Goal: Information Seeking & Learning: Learn about a topic

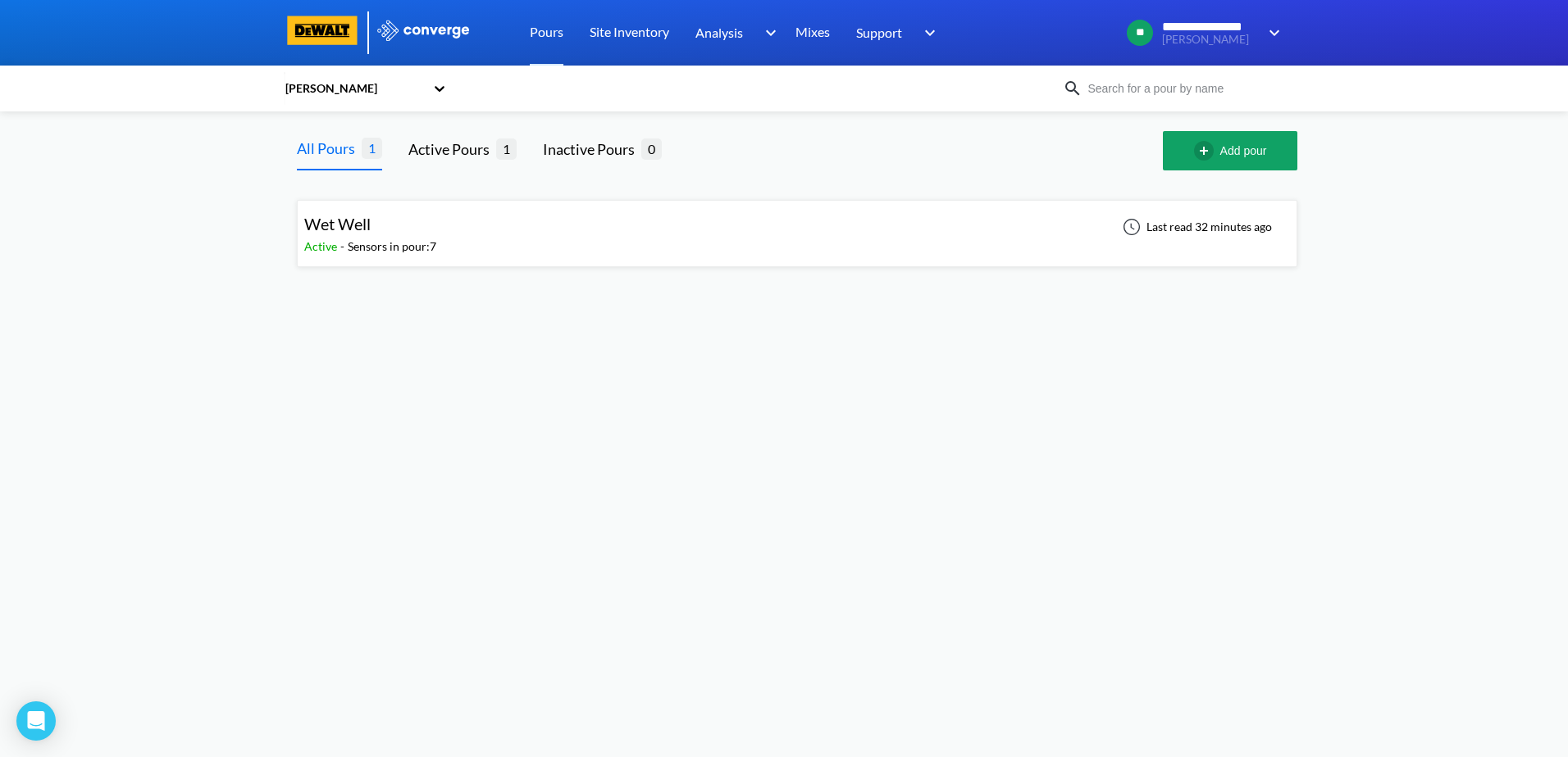
click at [362, 254] on div "Sensors in pour: 7" at bounding box center [392, 246] width 89 height 18
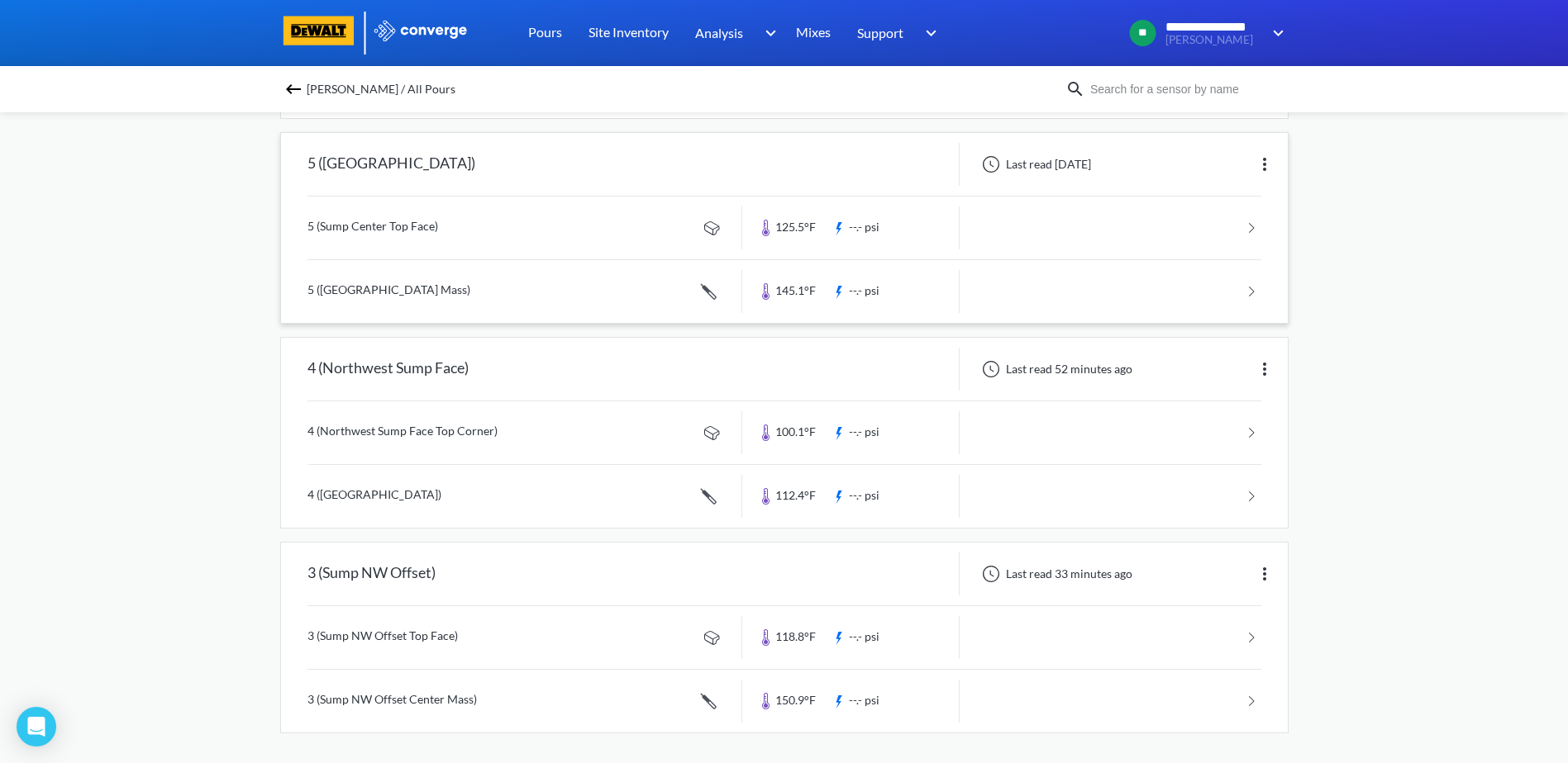
scroll to position [584, 0]
click at [579, 706] on link at bounding box center [785, 698] width 954 height 62
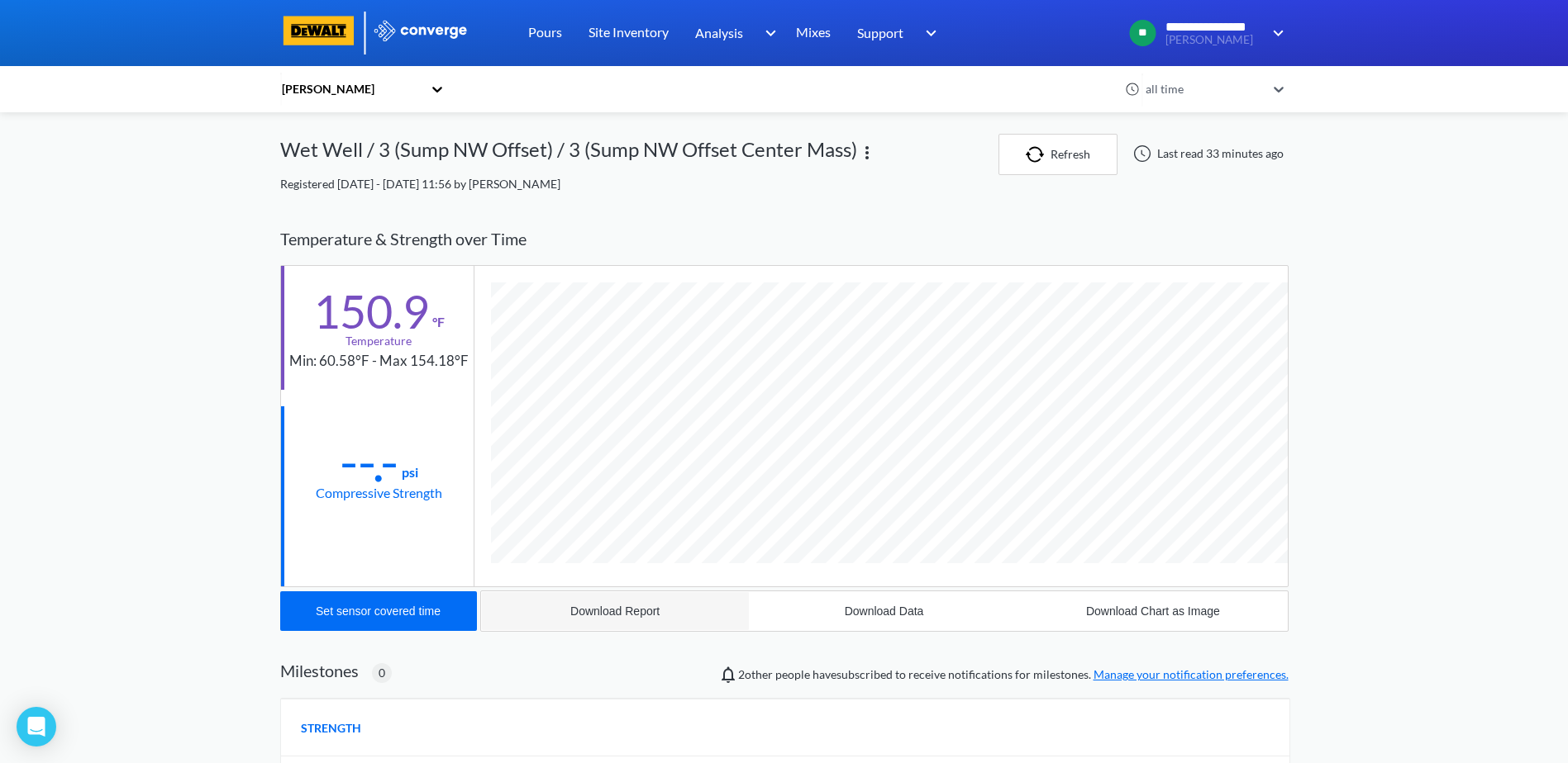
scroll to position [904, 1009]
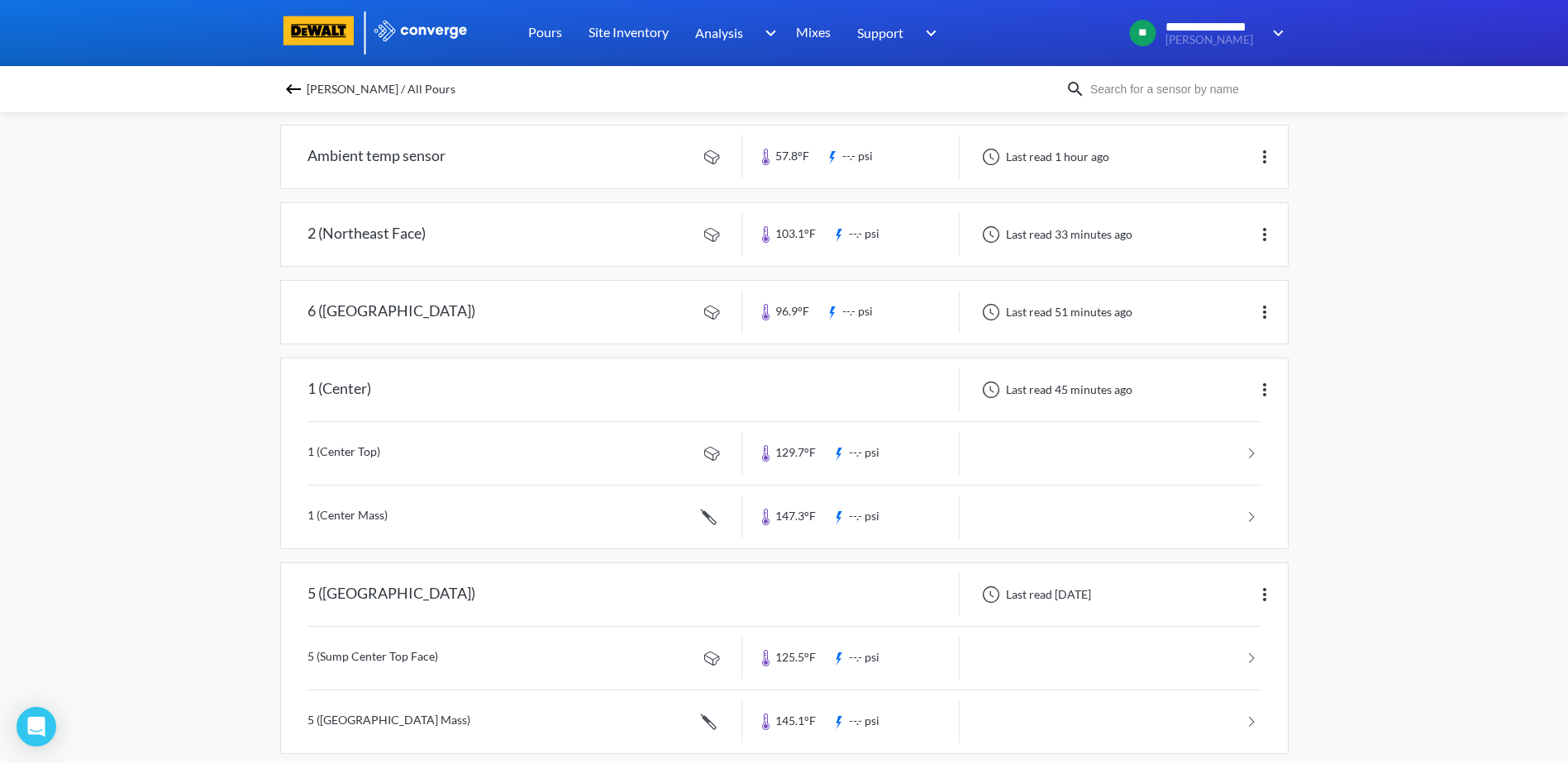
scroll to position [248, 0]
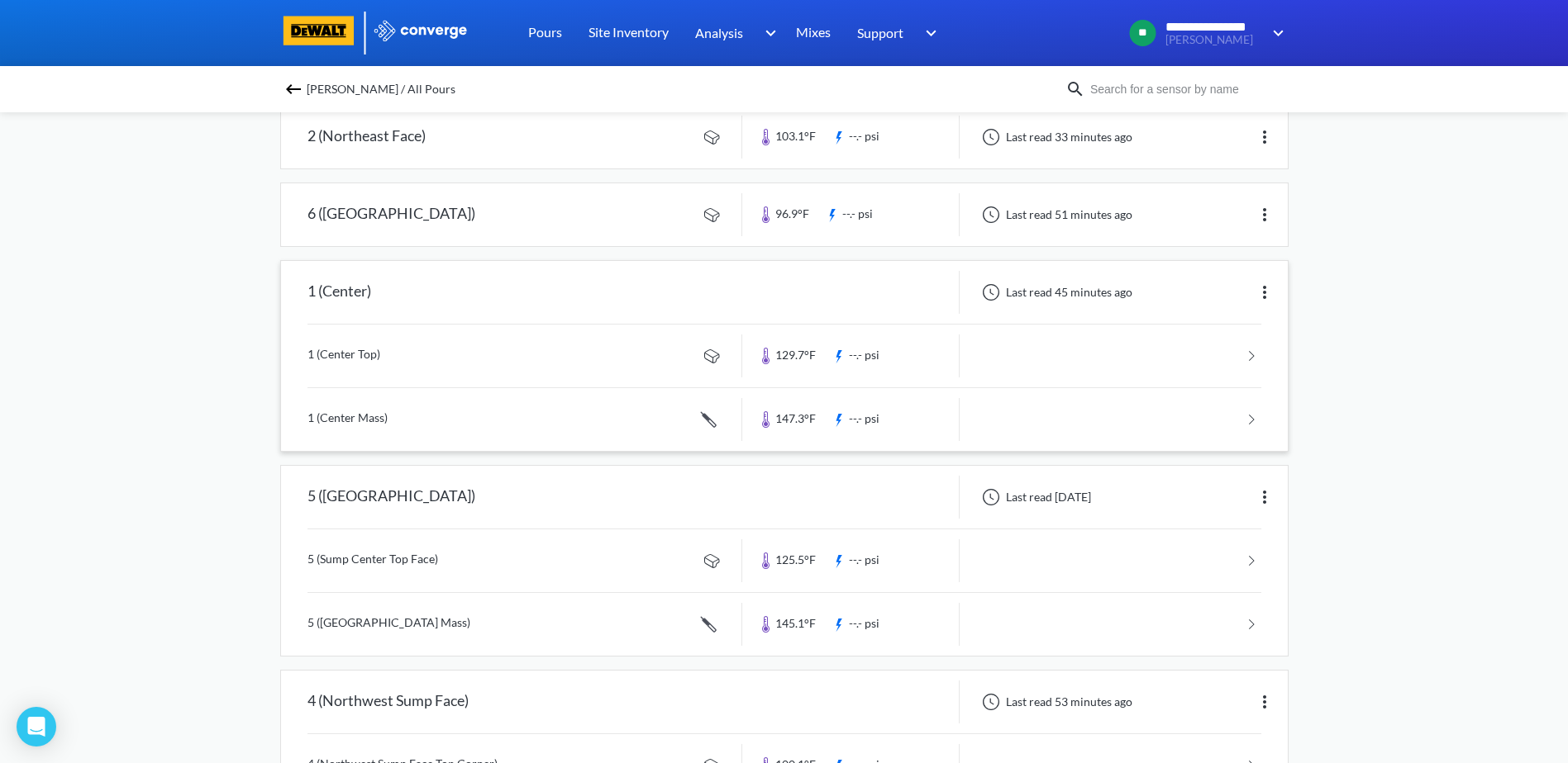
click at [791, 415] on link at bounding box center [785, 419] width 954 height 62
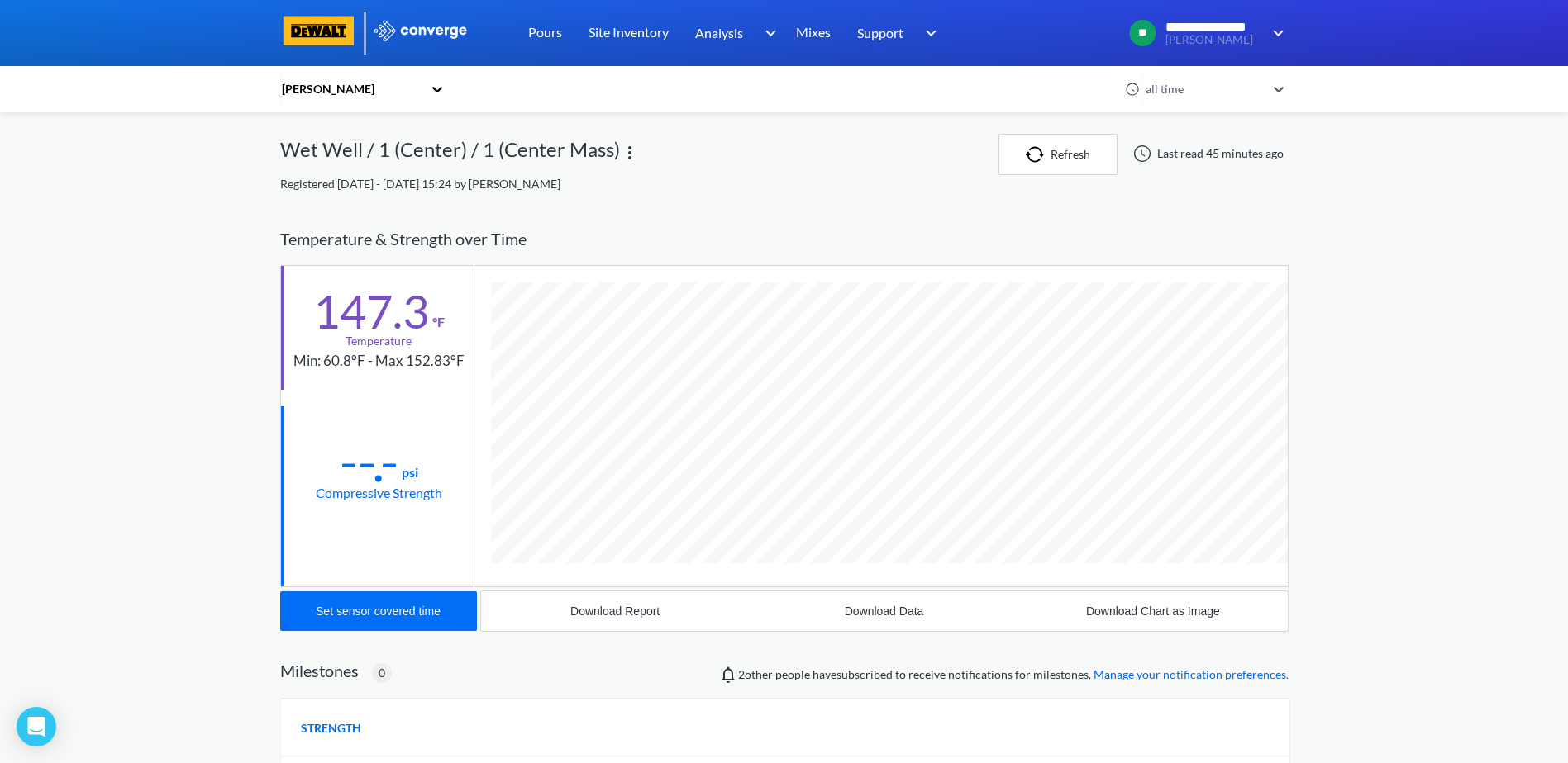
scroll to position [904, 1009]
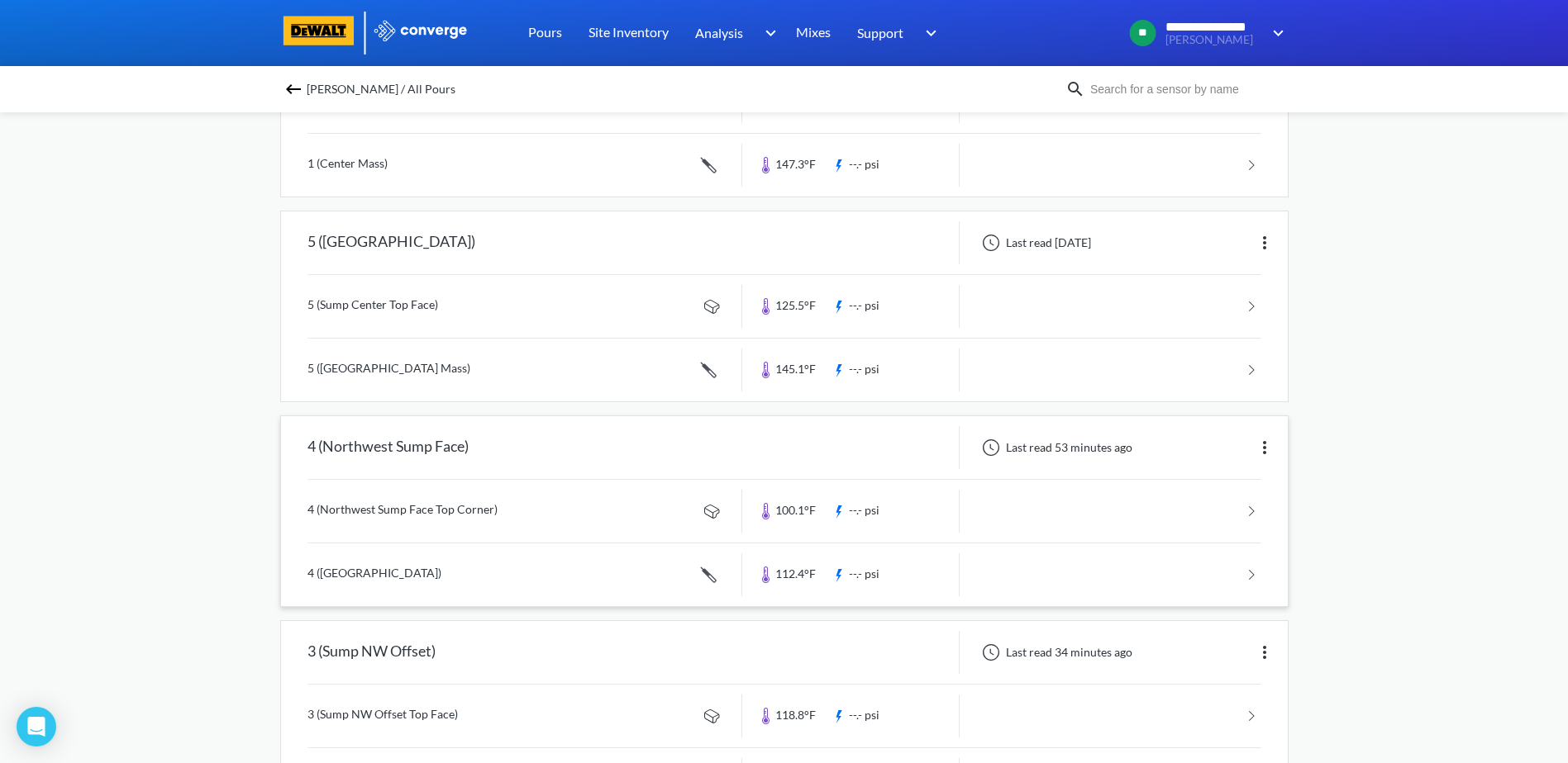
scroll to position [337, 0]
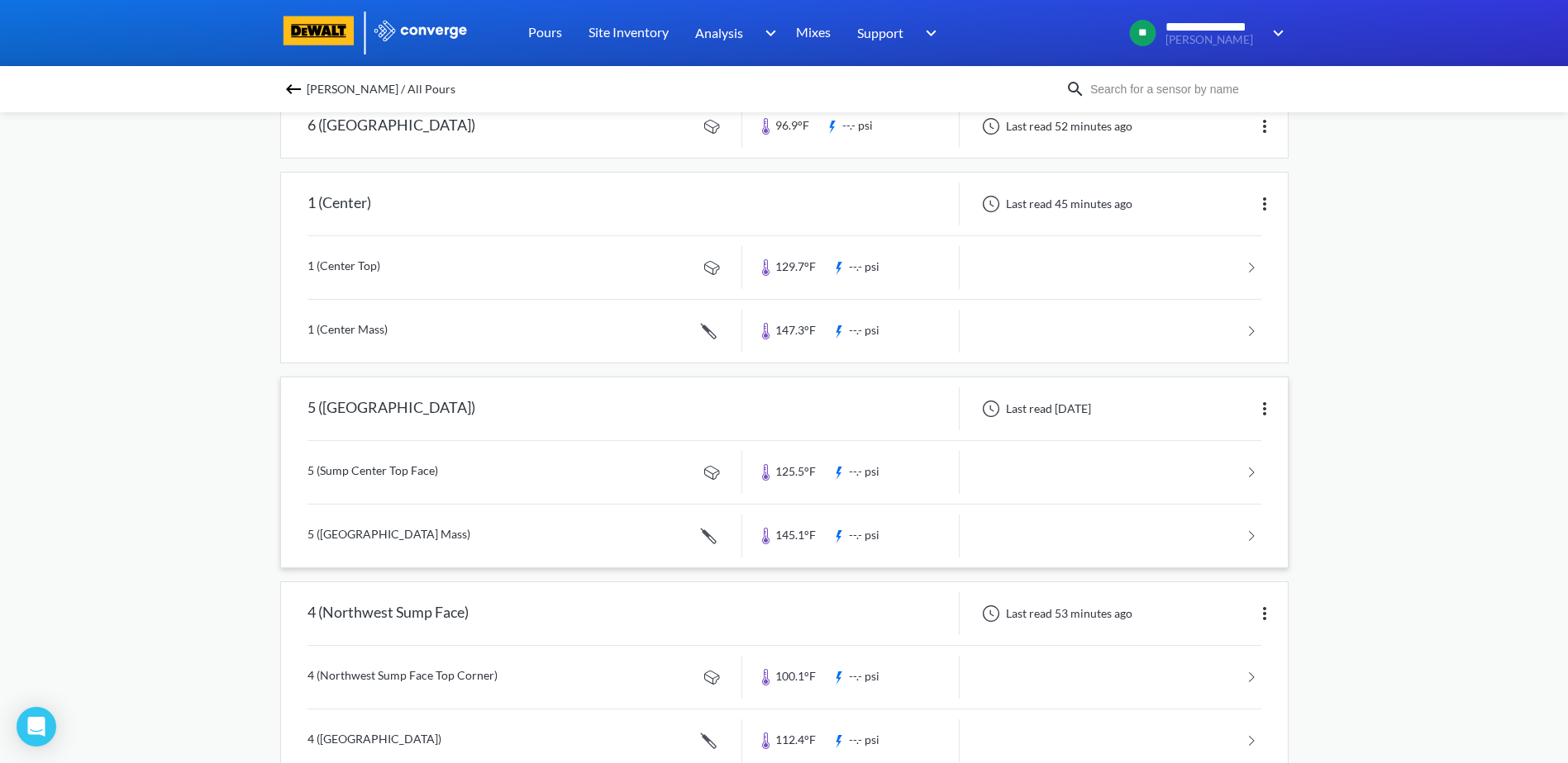
click at [1080, 423] on div "Last read [DATE]" at bounding box center [1124, 409] width 329 height 43
drag, startPoint x: 1130, startPoint y: 416, endPoint x: 1148, endPoint y: 411, distance: 18.7
click at [1132, 416] on div "Last read [DATE]" at bounding box center [1124, 409] width 329 height 43
drag, startPoint x: 1278, startPoint y: 391, endPoint x: 1271, endPoint y: 397, distance: 9.2
click at [1277, 393] on div "Last read [DATE]" at bounding box center [1124, 409] width 329 height 43
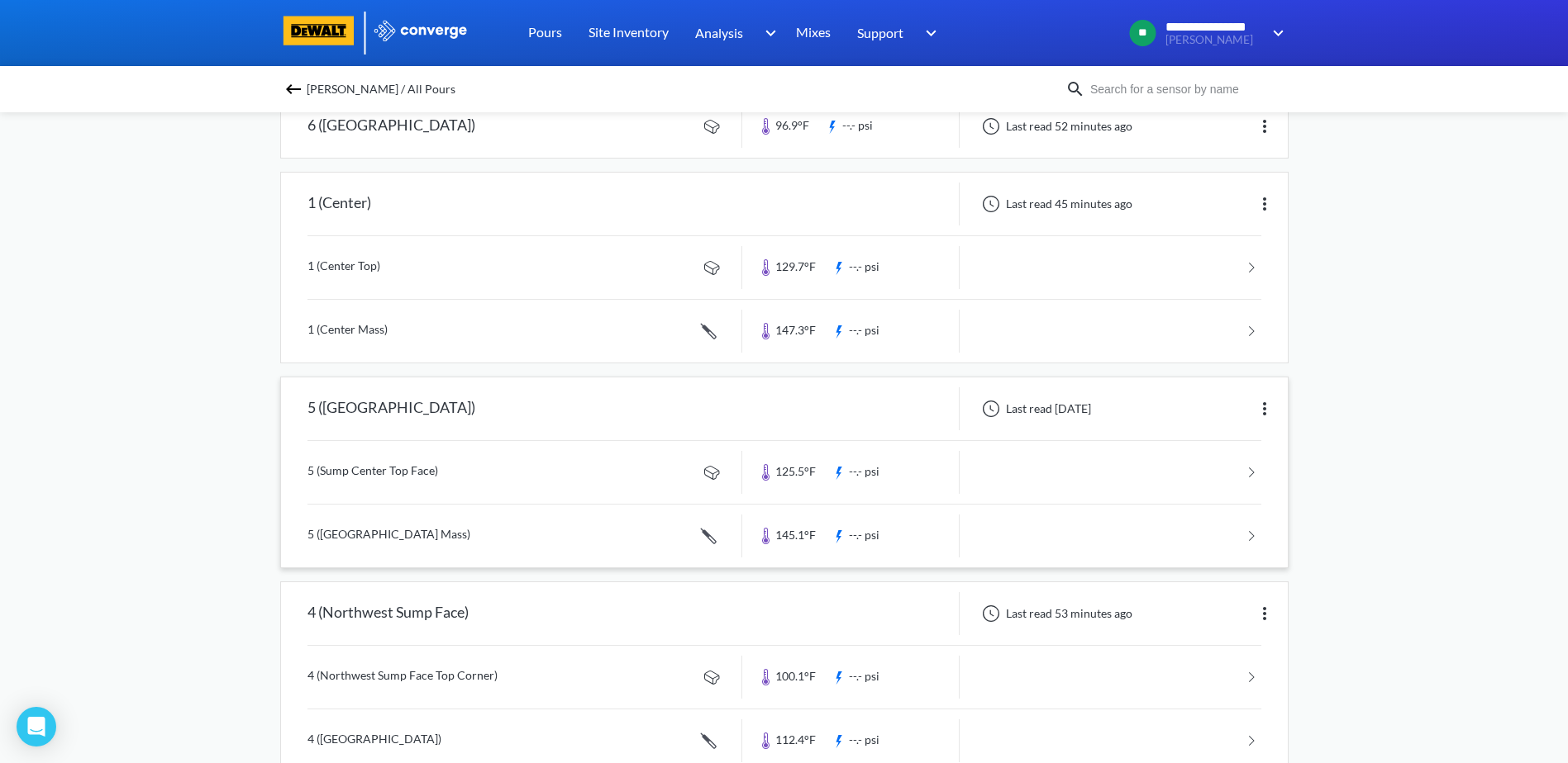
click at [1267, 402] on img at bounding box center [1265, 409] width 20 height 20
click at [985, 409] on div at bounding box center [990, 409] width 20 height 20
click at [420, 491] on link at bounding box center [785, 472] width 954 height 62
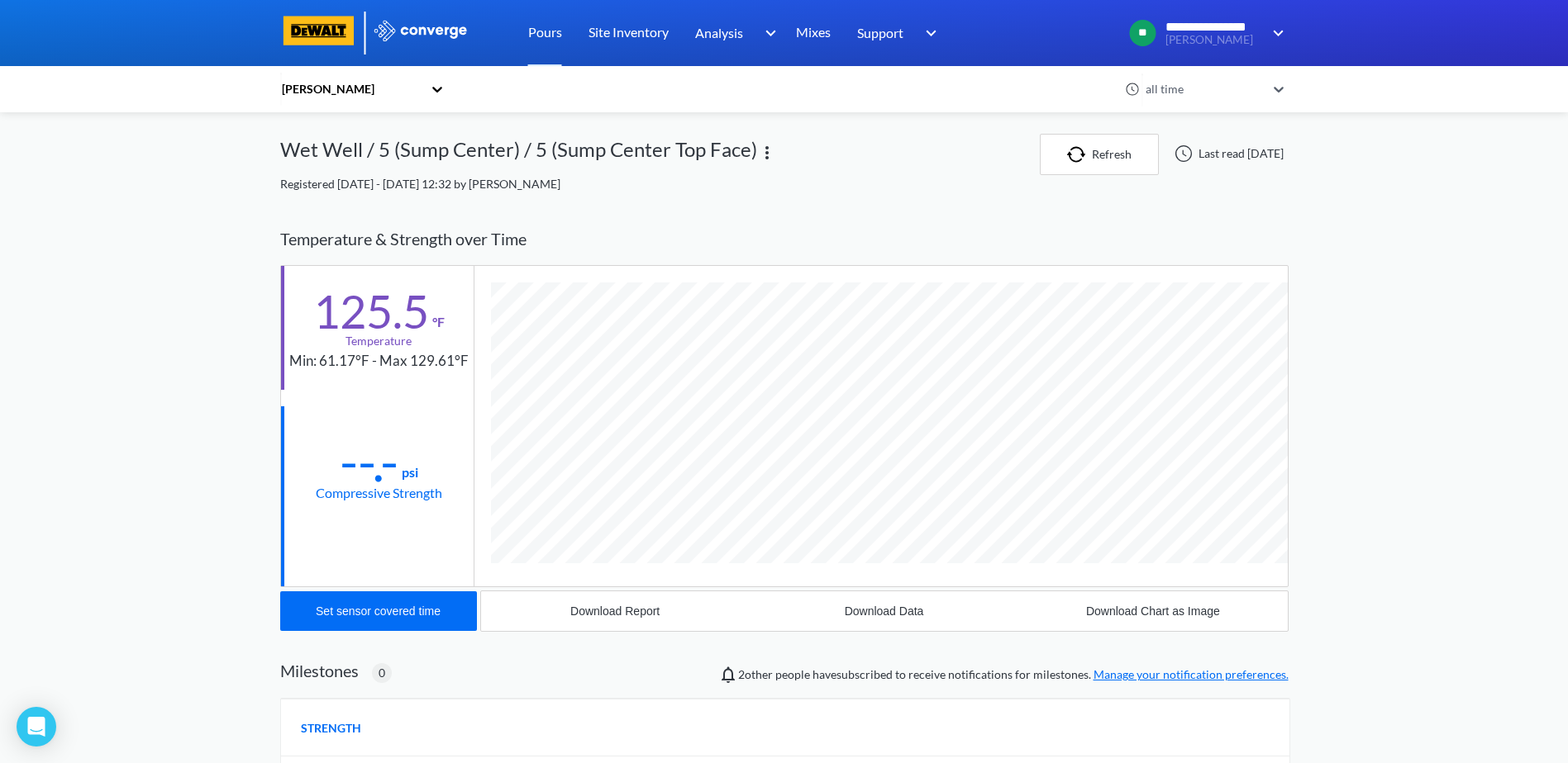
scroll to position [872, 1009]
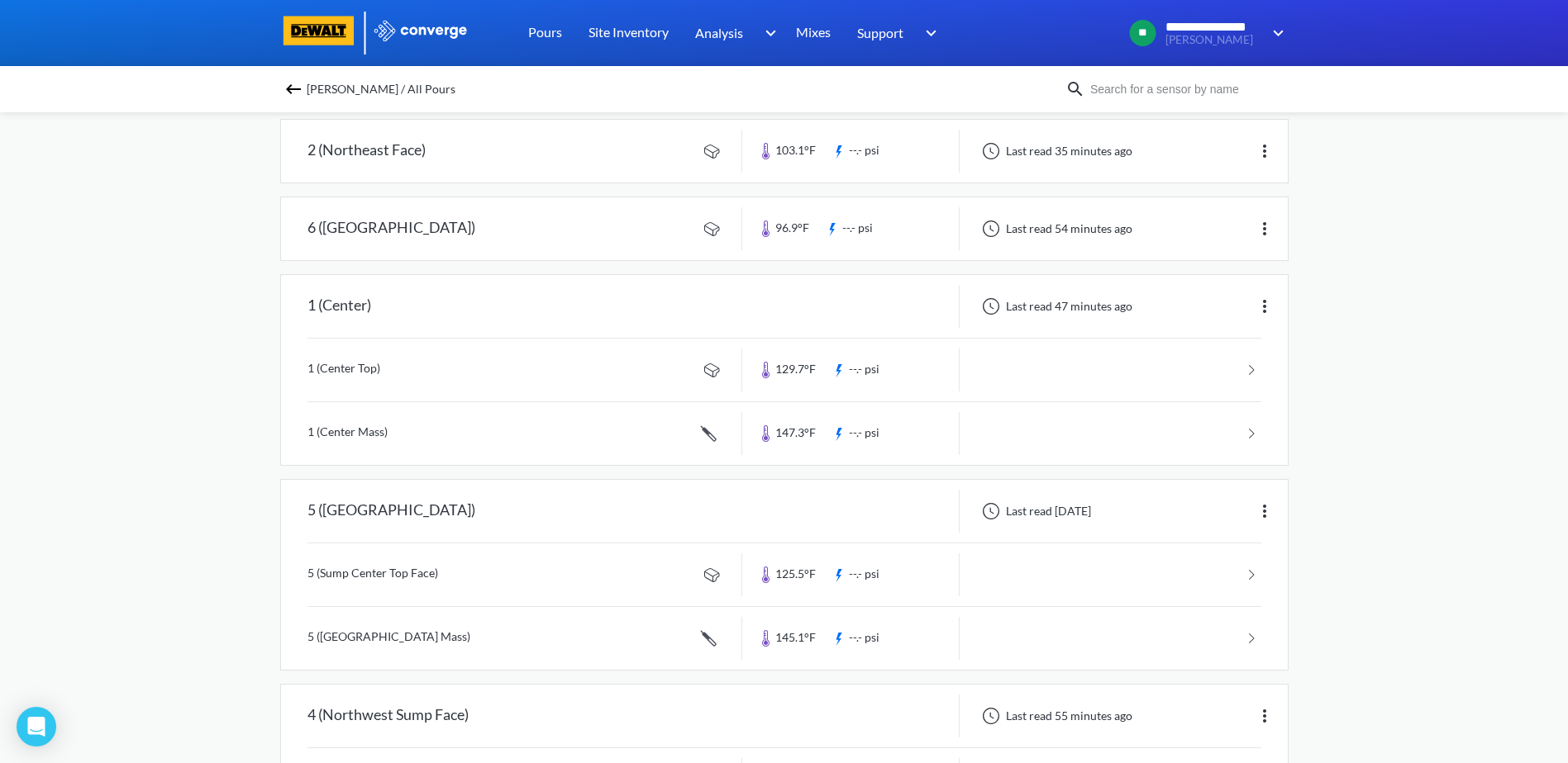
scroll to position [330, 0]
